Goal: Information Seeking & Learning: Understand process/instructions

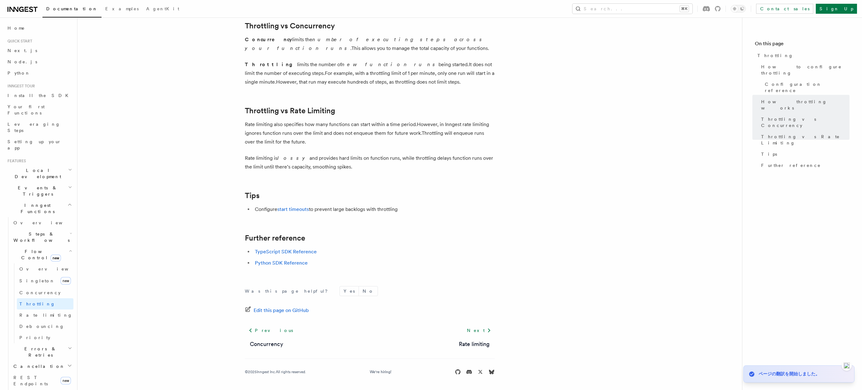
click at [329, 146] on p "Rate limiting also specifies how many functions can start within a time period.…" at bounding box center [370, 133] width 250 height 26
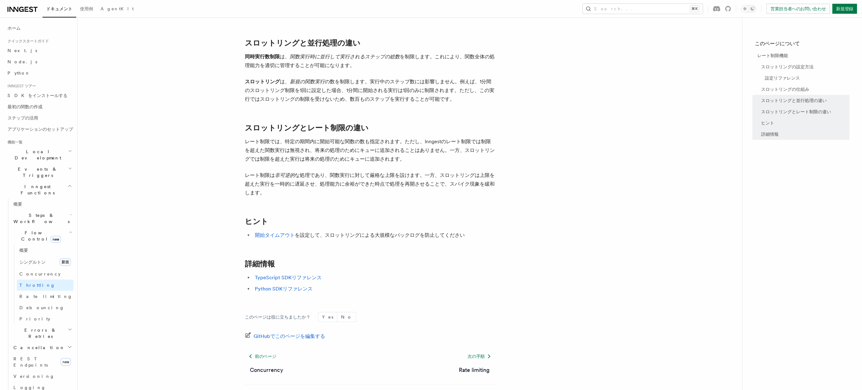
scroll to position [592, 0]
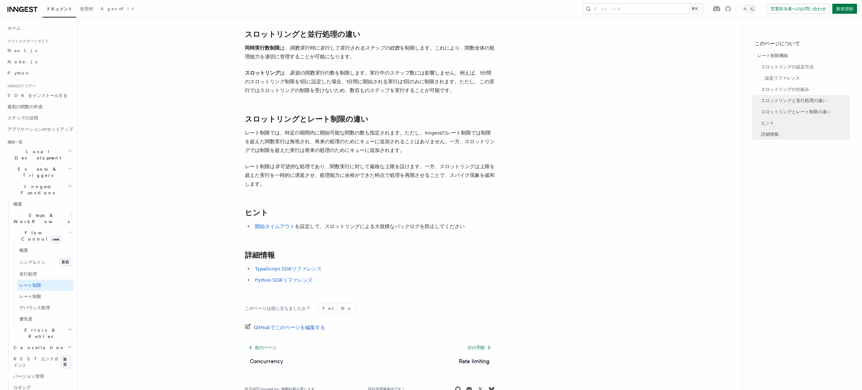
click at [323, 142] on p "レート制限では、特定の期間内に開始可能な関数の数も指定されます。ただし、Inngestのレート制限では制限を超えた関数実行は無視され、将来の処理のためにキュー…" at bounding box center [370, 142] width 250 height 26
click at [396, 142] on p "レート制限では、特定の期間内に開始可能な関数の数も指定されます。ただし、Inngestのレート制限では制限を超えた関数実行は無視され、将来の処理のためにキュー…" at bounding box center [370, 142] width 250 height 26
click at [328, 145] on p "レート制限では、特定の期間内に開始可能な関数の数も指定されます。ただし、Inngestのレート制限では制限を超えた関数実行は無視され、将来の処理のためにキュー…" at bounding box center [370, 142] width 250 height 26
click at [318, 144] on p "レート制限では、特定の期間内に開始可能な関数の数も指定されます。ただし、Inngestのレート制限では制限を超えた関数実行は無視され、将来の処理のためにキュー…" at bounding box center [370, 142] width 250 height 26
click at [301, 146] on p "レート制限では、特定の期間内に開始可能な関数の数も指定されます。ただし、Inngestのレート制限では制限を超えた関数実行は無視され、将来の処理のためにキュー…" at bounding box center [370, 142] width 250 height 26
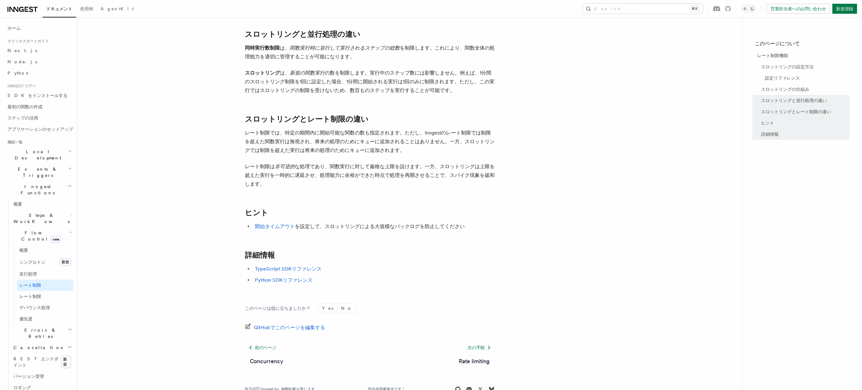
click at [273, 140] on p "レート制限では、特定の期間内に開始可能な関数の数も指定されます。ただし、Inngestのレート制限では制限を超えた関数実行は無視され、将来の処理のためにキュー…" at bounding box center [370, 142] width 250 height 26
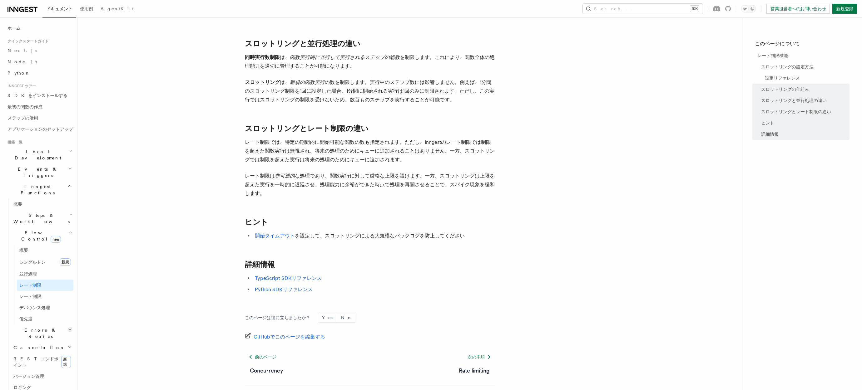
scroll to position [578, 0]
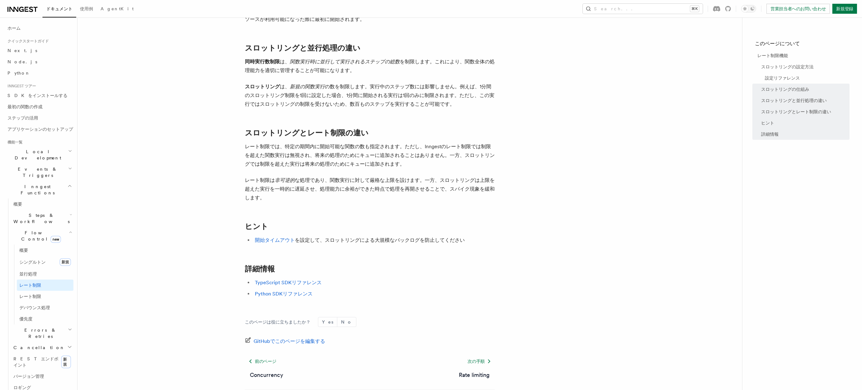
click at [299, 100] on p "スロットリング は、 新規の関数実行 の数を制限します。実行中のステップ数には影響しません。例えば、1分間のスロットリング制限を1回に設定した場合、1分間に開…" at bounding box center [370, 95] width 250 height 26
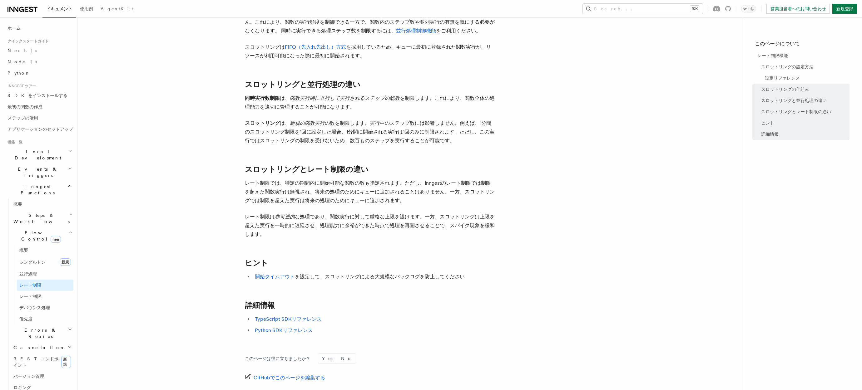
scroll to position [540, 0]
drag, startPoint x: 371, startPoint y: 123, endPoint x: 342, endPoint y: 133, distance: 30.4
click at [342, 133] on p "スロットリング は、 新規の関数実行 の数を制限します。実行中のステップ数には影響しません。例えば、1分間のスロットリング制限を1回に設定した場合、1分間に開…" at bounding box center [370, 133] width 250 height 26
